Goal: Task Accomplishment & Management: Use online tool/utility

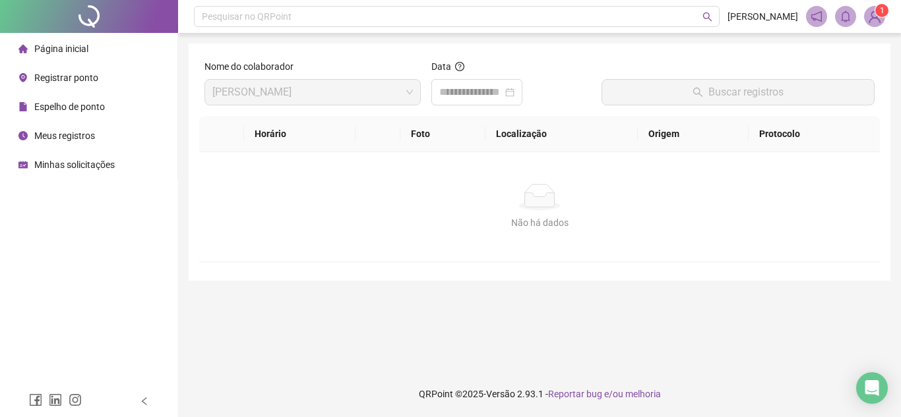
click at [86, 44] on span "Página inicial" at bounding box center [61, 49] width 54 height 11
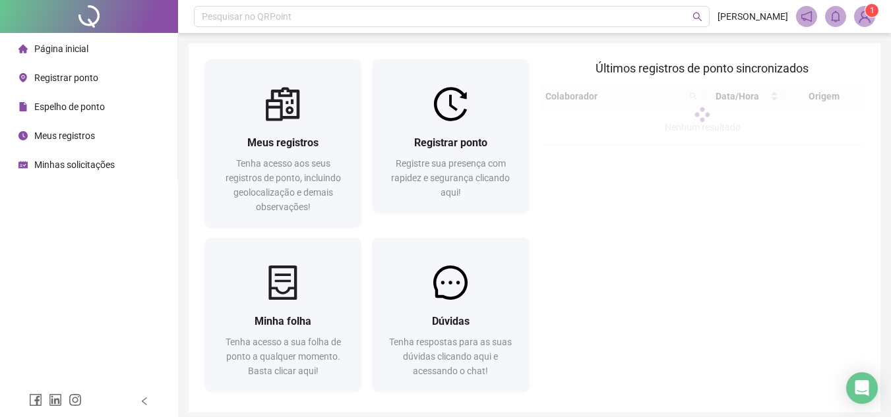
click at [91, 68] on div "Registrar ponto" at bounding box center [58, 78] width 80 height 26
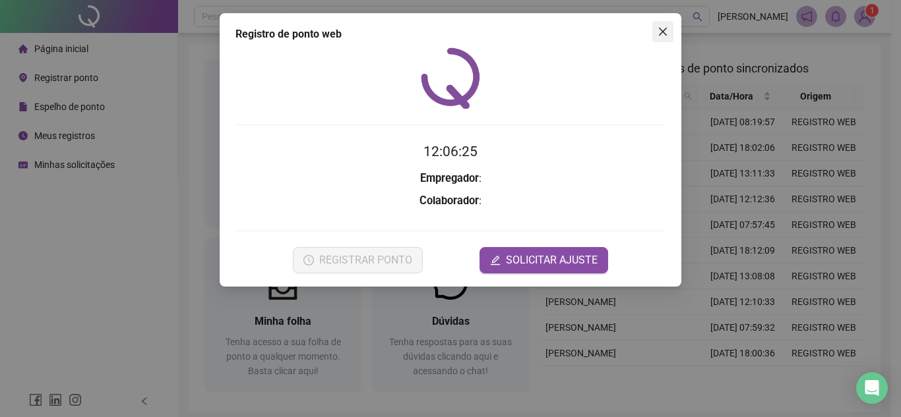
click at [653, 34] on span "Close" at bounding box center [662, 31] width 21 height 11
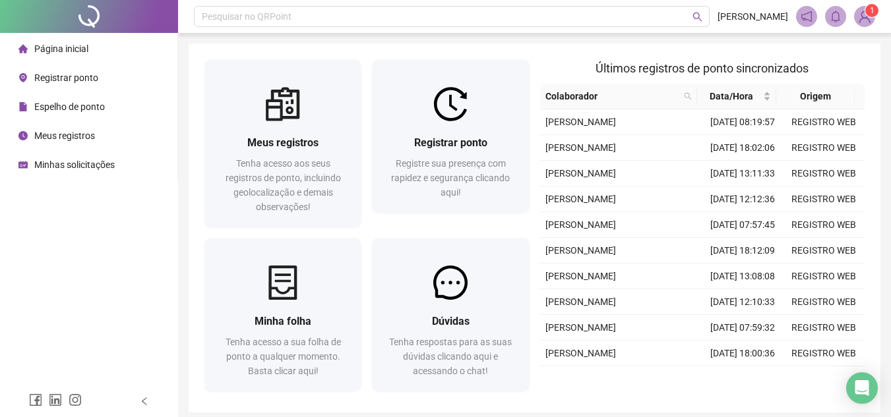
click at [74, 46] on span "Página inicial" at bounding box center [61, 49] width 54 height 11
click at [73, 80] on span "Registrar ponto" at bounding box center [66, 78] width 64 height 11
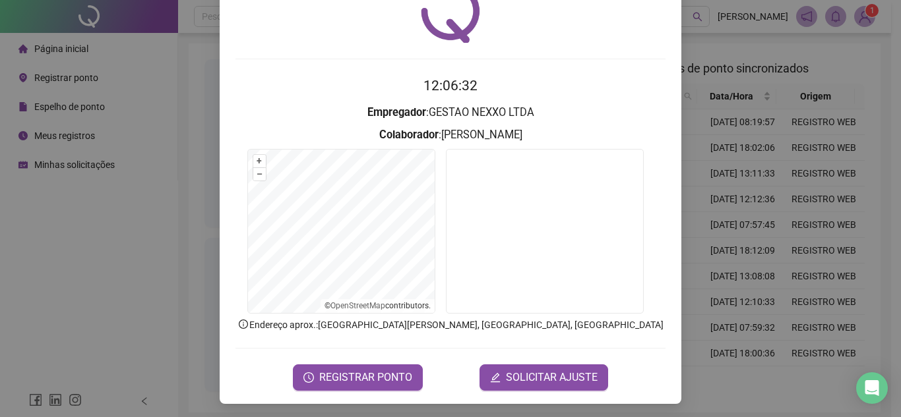
scroll to position [69, 0]
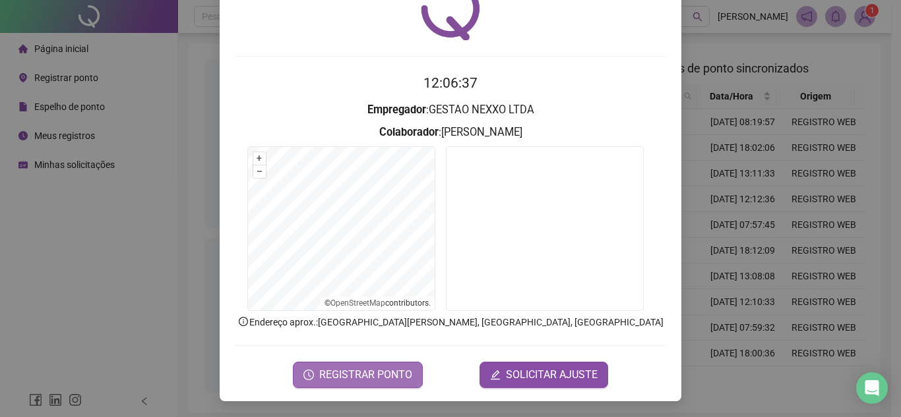
click at [399, 377] on span "REGISTRAR PONTO" at bounding box center [365, 375] width 93 height 16
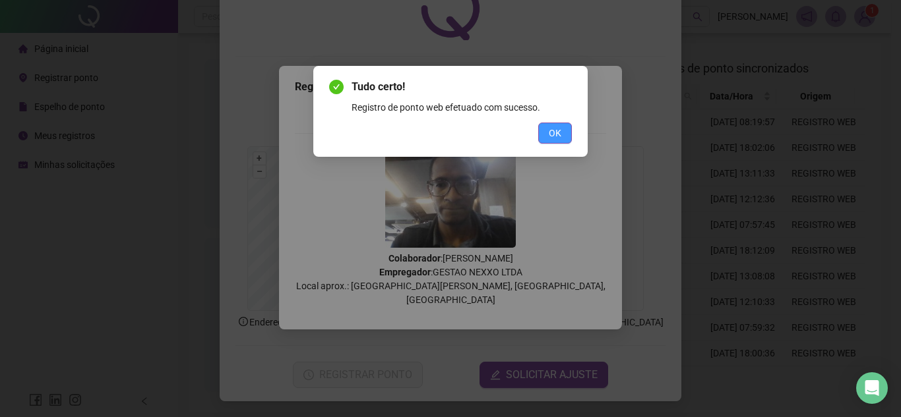
click at [556, 136] on span "OK" at bounding box center [554, 133] width 13 height 15
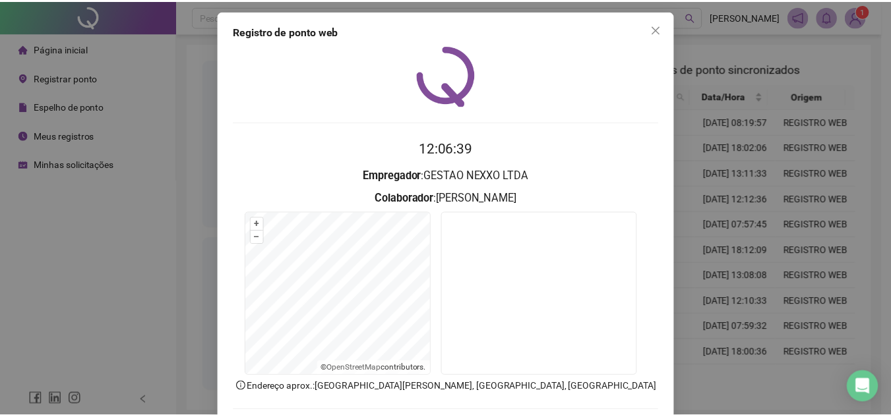
scroll to position [0, 0]
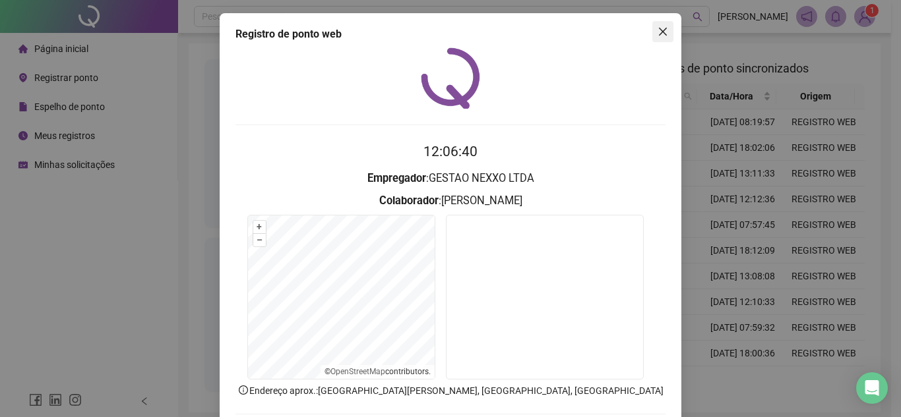
click at [661, 35] on icon "close" at bounding box center [663, 32] width 8 height 8
